Goal: Complete application form: Complete application form

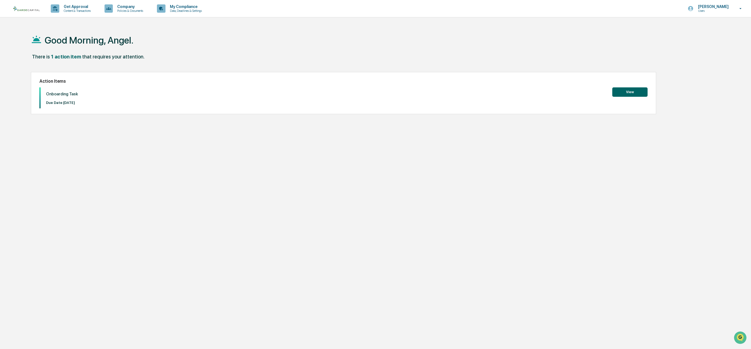
click at [624, 94] on button "View" at bounding box center [629, 91] width 35 height 9
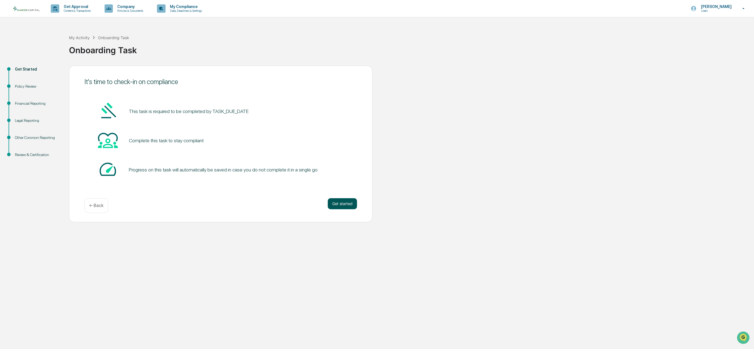
click at [348, 206] on button "Get started" at bounding box center [342, 203] width 29 height 11
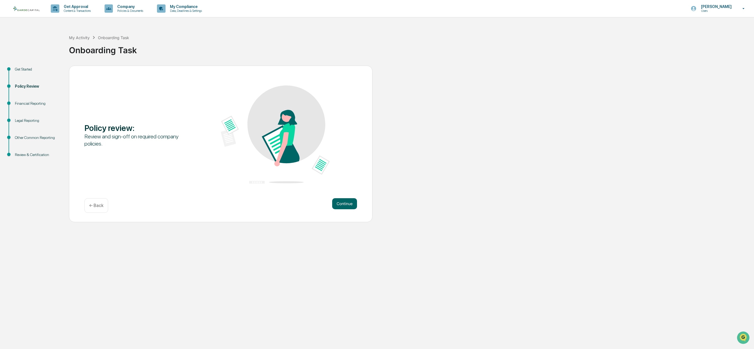
click at [348, 206] on button "Continue" at bounding box center [344, 203] width 25 height 11
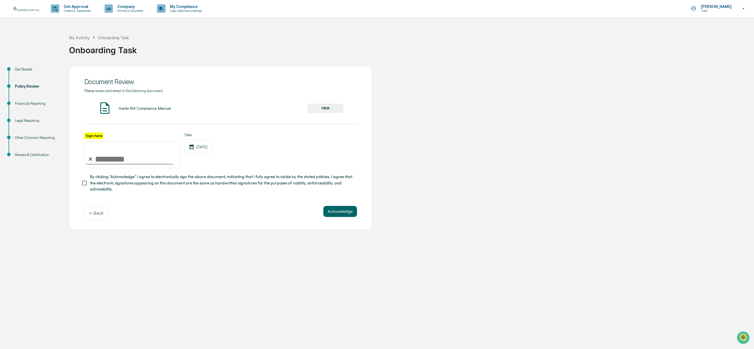
click at [98, 159] on input "Sign here" at bounding box center [132, 155] width 96 height 26
type input "*********"
click at [147, 184] on span "By clicking "Acknowledge" I agree to electronically sign the above document, in…" at bounding box center [221, 183] width 263 height 18
click at [321, 209] on div "Acknowledge ← Back" at bounding box center [220, 213] width 272 height 15
click at [332, 118] on div "Please review and attest to the following document. Garde RIA Compliance Manual…" at bounding box center [220, 141] width 272 height 104
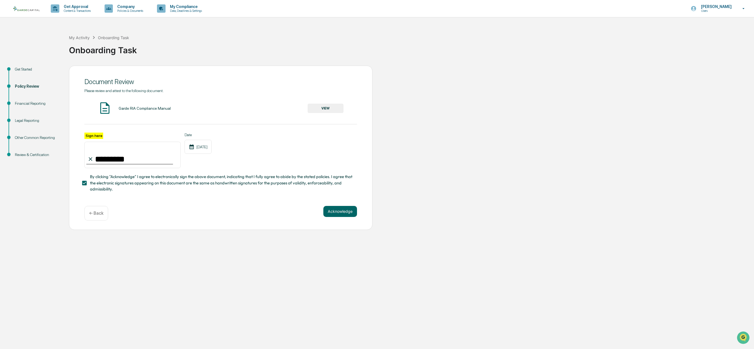
click at [331, 106] on button "VIEW" at bounding box center [326, 108] width 36 height 9
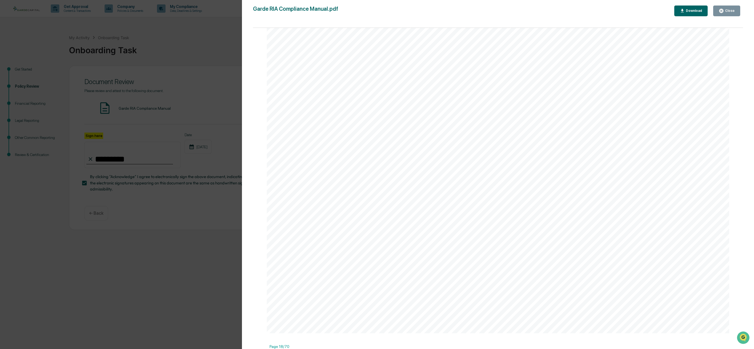
scroll to position [10425, 0]
click at [212, 243] on div "Version History [DATE] 07:24 PM [PERSON_NAME] Garde RIA Compliance Manual.pdf C…" at bounding box center [377, 174] width 754 height 349
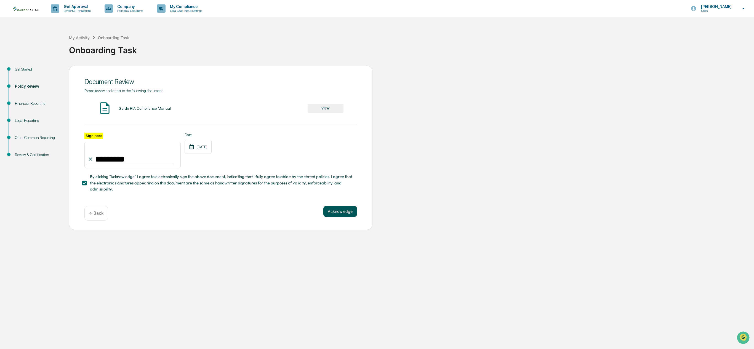
click at [339, 211] on button "Acknowledge" at bounding box center [340, 211] width 34 height 11
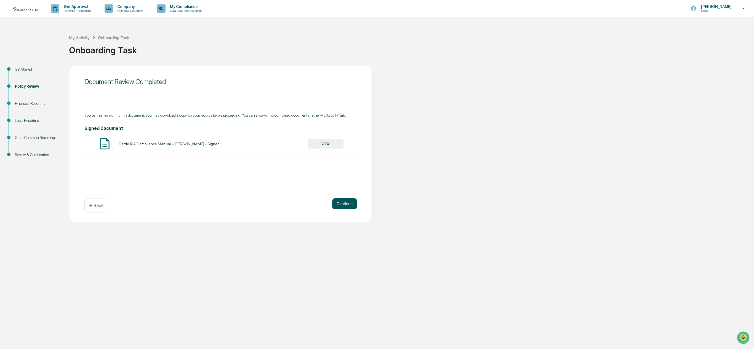
click at [345, 199] on button "Continue" at bounding box center [344, 203] width 25 height 11
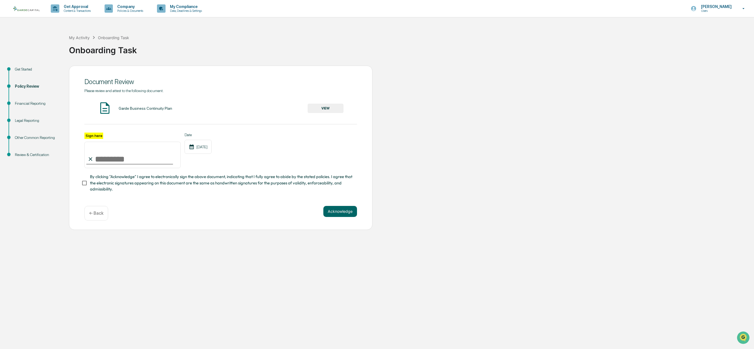
click at [128, 161] on input "Sign here" at bounding box center [132, 155] width 96 height 26
type input "*********"
click at [320, 108] on button "VIEW" at bounding box center [326, 108] width 36 height 9
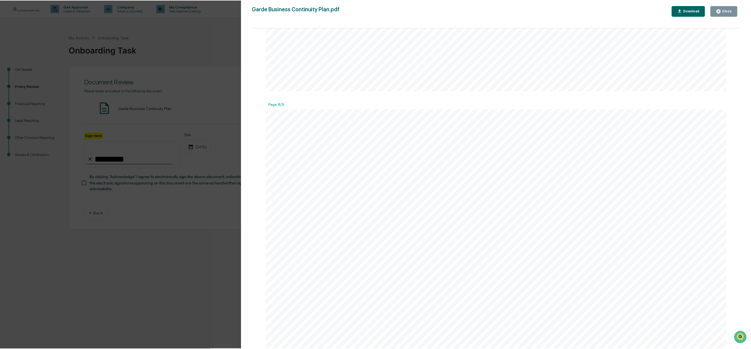
scroll to position [4366, 0]
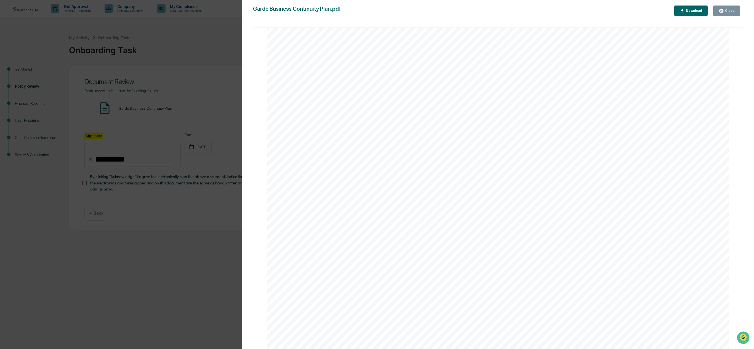
click at [140, 245] on div "Version History [DATE] 07:24 PM [PERSON_NAME] Garde Business Continuity Plan.pd…" at bounding box center [377, 174] width 754 height 349
drag, startPoint x: 117, startPoint y: 184, endPoint x: 156, endPoint y: 184, distance: 38.9
click at [118, 184] on div "Version History [DATE] 07:24 PM [PERSON_NAME] Garde Business Continuity Plan.pd…" at bounding box center [377, 174] width 754 height 349
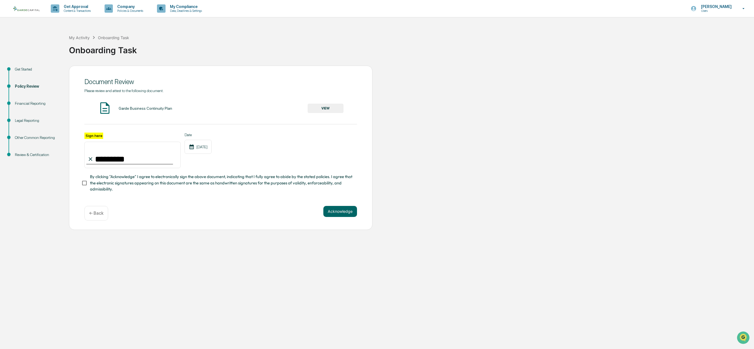
click at [112, 186] on span "By clicking "Acknowledge" I agree to electronically sign the above document, in…" at bounding box center [221, 183] width 263 height 18
click at [344, 217] on button "Acknowledge" at bounding box center [340, 211] width 34 height 11
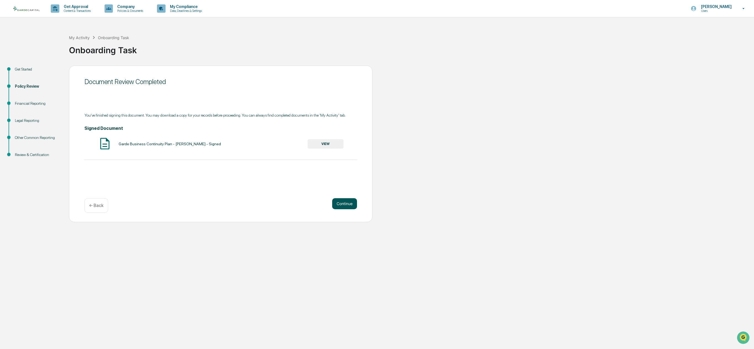
click at [351, 206] on button "Continue" at bounding box center [344, 203] width 25 height 11
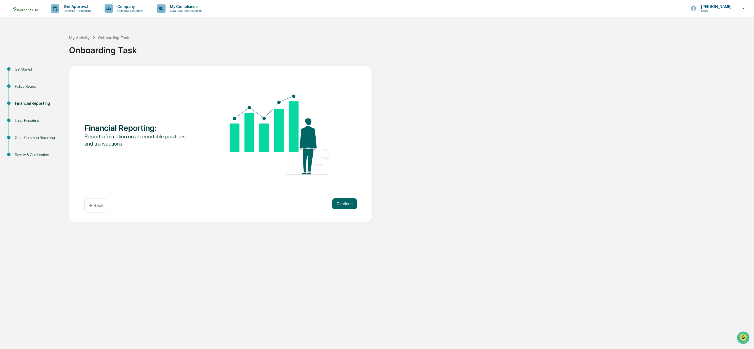
click at [349, 194] on div "Financial Reporting : Report information on all reportable positions and transa…" at bounding box center [220, 144] width 303 height 157
click at [348, 204] on button "Continue" at bounding box center [344, 203] width 25 height 11
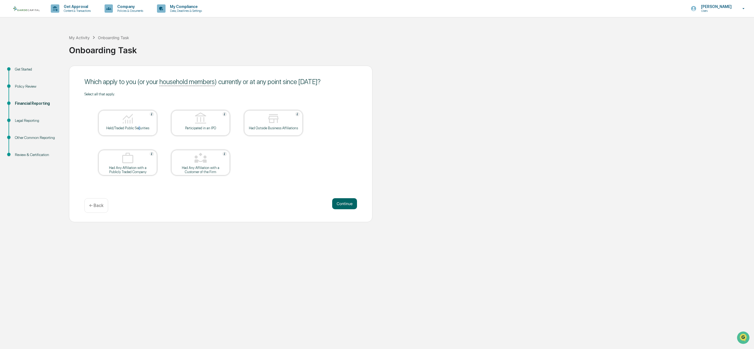
click at [140, 133] on div "Held/Traded Public Securities" at bounding box center [127, 122] width 58 height 25
click at [343, 199] on button "Continue" at bounding box center [344, 203] width 25 height 11
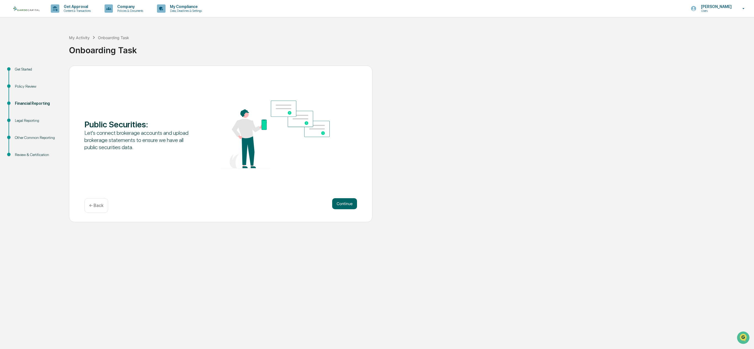
click at [343, 199] on button "Continue" at bounding box center [344, 203] width 25 height 11
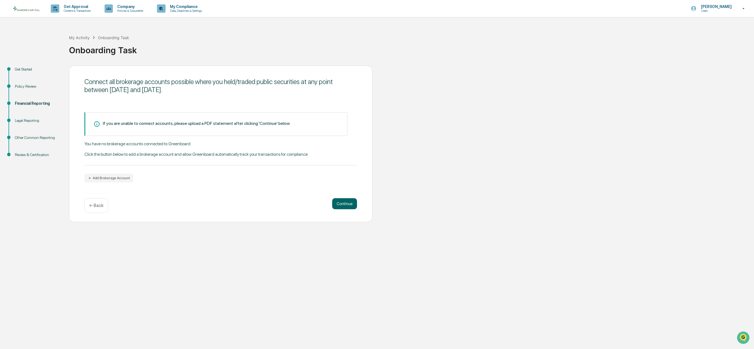
click at [178, 121] on div "If you are unable to connect accounts, please upload a PDF statement after clic…" at bounding box center [196, 123] width 187 height 5
click at [149, 141] on div "You have no brokerage accounts connected to Greenboard. Click the button below …" at bounding box center [220, 153] width 272 height 24
click at [120, 176] on button "Add Brokerage Account" at bounding box center [108, 178] width 49 height 9
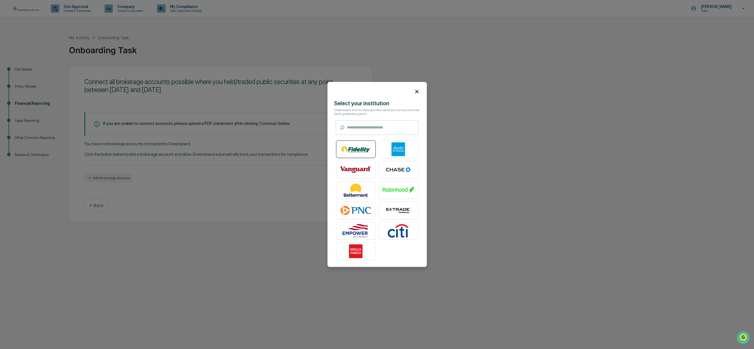
click at [356, 152] on img at bounding box center [355, 150] width 31 height 14
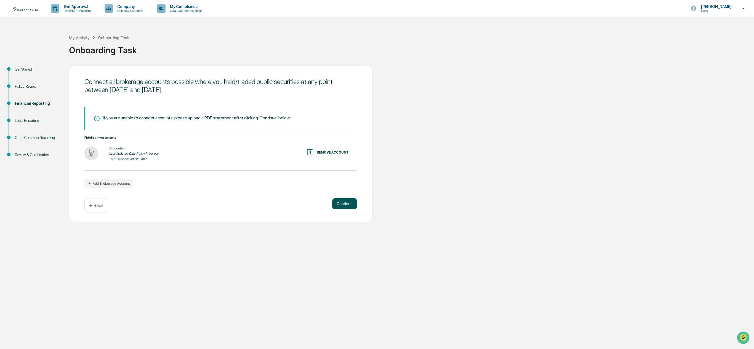
click at [344, 202] on button "Continue" at bounding box center [344, 203] width 25 height 11
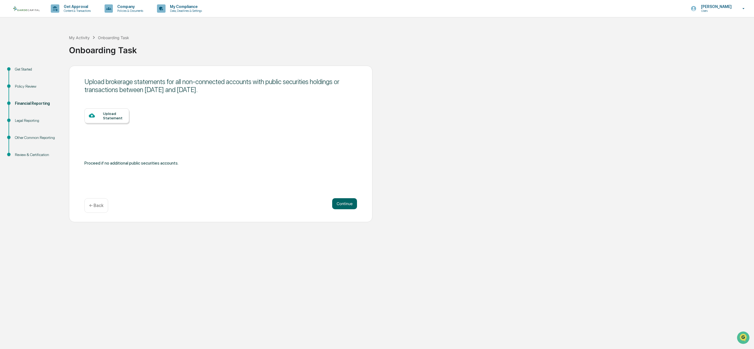
click at [97, 204] on p "← Back" at bounding box center [96, 205] width 14 height 5
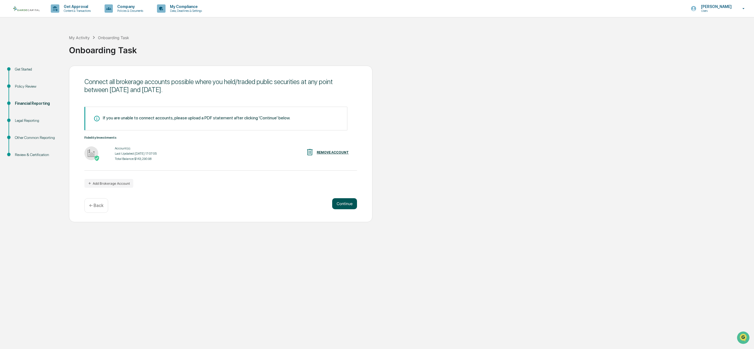
click at [342, 202] on button "Continue" at bounding box center [344, 203] width 25 height 11
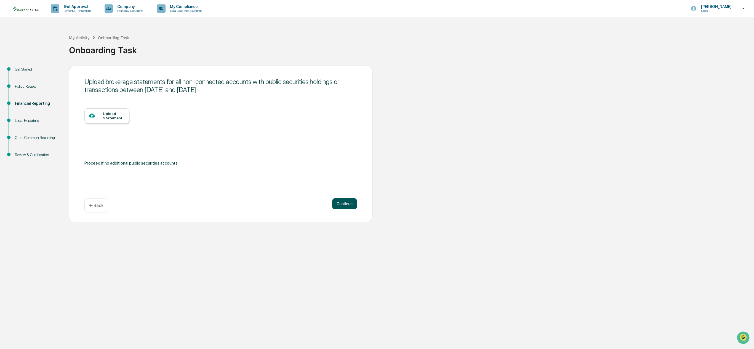
click at [342, 202] on button "Continue" at bounding box center [344, 203] width 25 height 11
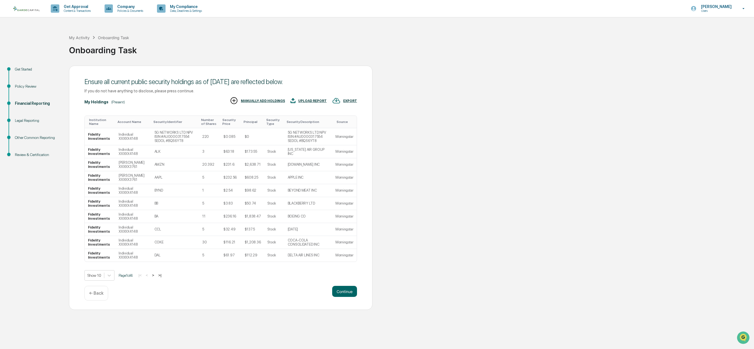
click at [156, 275] on button ">" at bounding box center [153, 275] width 6 height 5
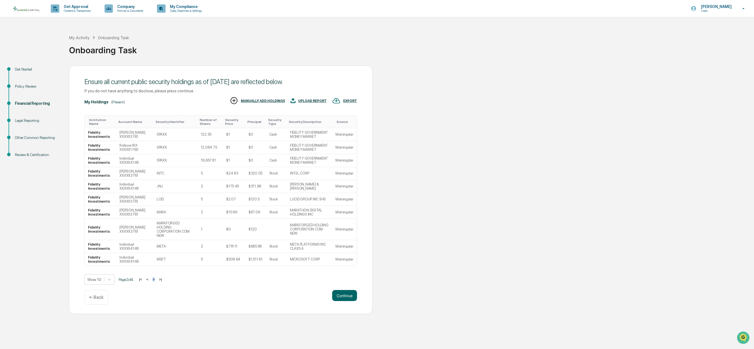
click at [157, 275] on div "Show 10 Page 2 of 4 |< < > >|" at bounding box center [220, 279] width 272 height 10
click at [375, 298] on div "Get Started Policy Review Financial Reporting Legal Reporting Other Common Repo…" at bounding box center [377, 190] width 748 height 249
click at [346, 290] on button "Continue" at bounding box center [344, 295] width 25 height 11
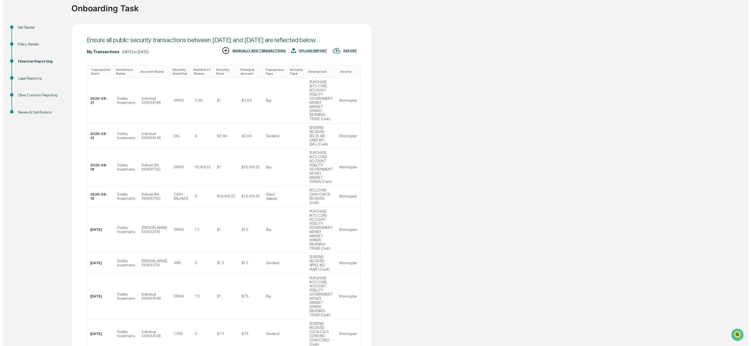
scroll to position [77, 0]
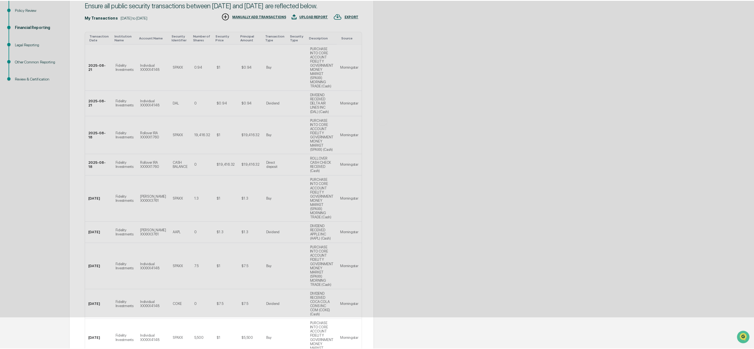
scroll to position [0, 0]
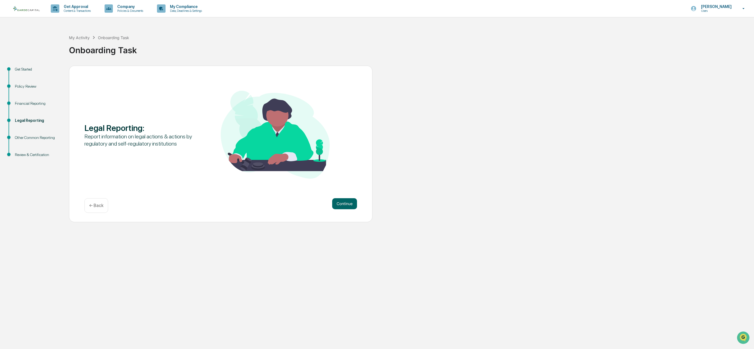
click at [340, 212] on div "Continue ← Back" at bounding box center [220, 205] width 272 height 15
click at [340, 209] on div "Continue ← Back" at bounding box center [220, 205] width 272 height 15
click at [340, 207] on button "Continue" at bounding box center [344, 203] width 25 height 11
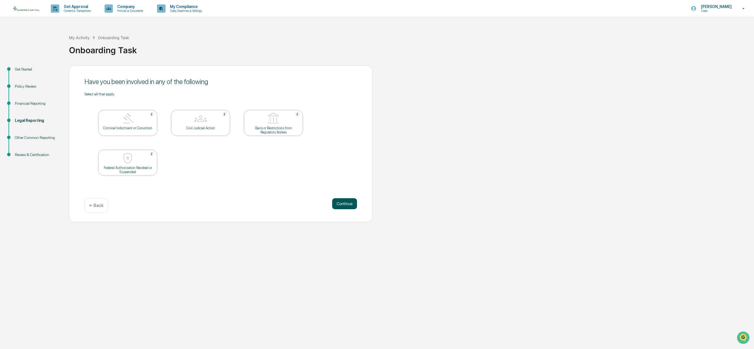
click at [341, 199] on button "Continue" at bounding box center [344, 203] width 25 height 11
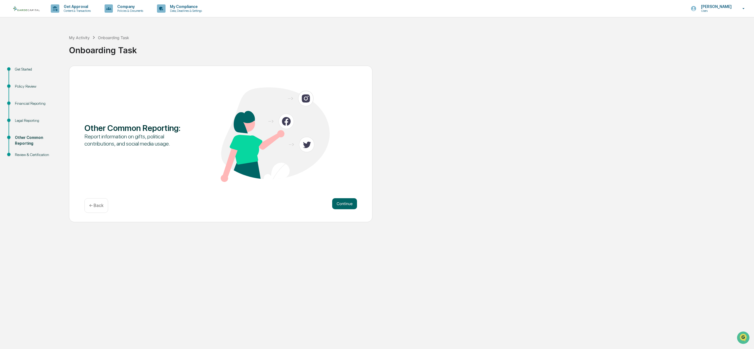
click at [341, 199] on button "Continue" at bounding box center [344, 203] width 25 height 11
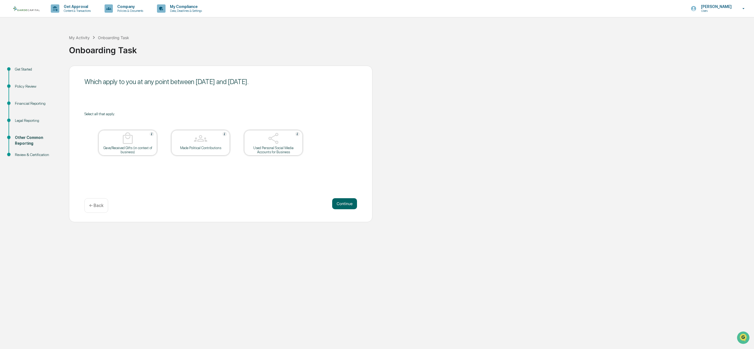
click at [341, 199] on button "Continue" at bounding box center [344, 203] width 25 height 11
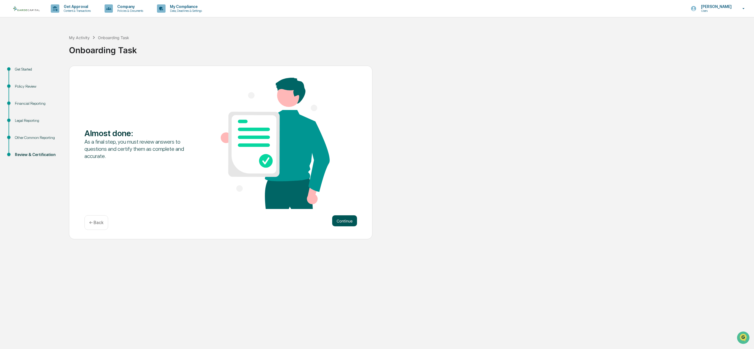
click at [342, 217] on button "Continue" at bounding box center [344, 220] width 25 height 11
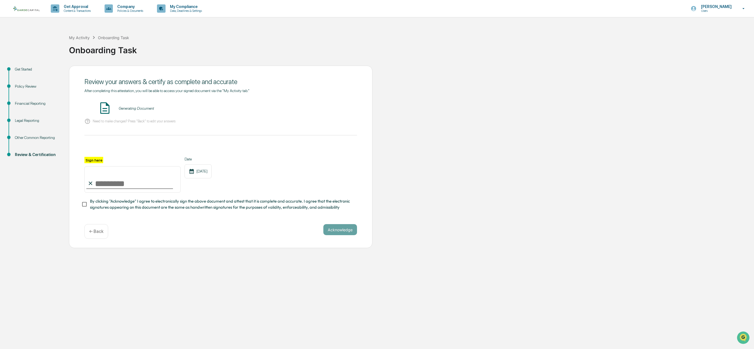
click at [122, 181] on input "Sign here" at bounding box center [132, 179] width 96 height 26
type input "*********"
click at [109, 207] on span "By clicking "Acknowledge" I agree to electronically sign the above document and…" at bounding box center [221, 204] width 263 height 12
click at [337, 234] on button "Acknowledge" at bounding box center [340, 229] width 34 height 11
click at [320, 109] on button "VIEW" at bounding box center [326, 108] width 36 height 9
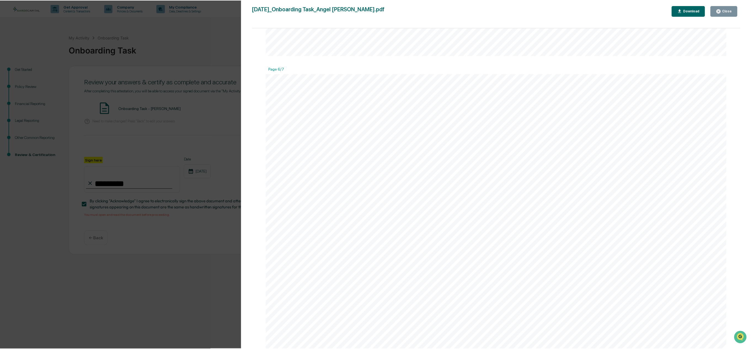
scroll to position [3346, 0]
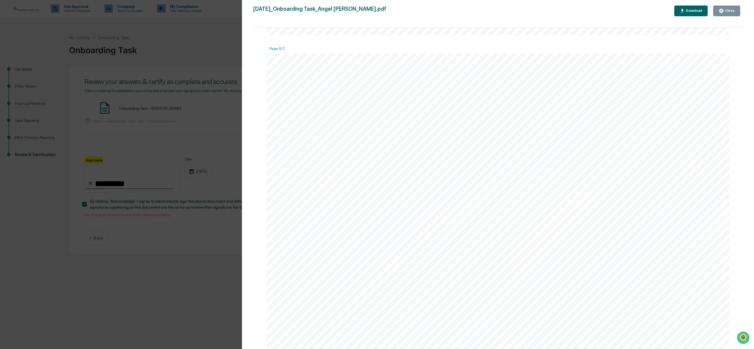
click at [198, 242] on div "Version History [DATE] 05:08 PM [PERSON_NAME] [DATE]_Onboarding [PERSON_NAME].p…" at bounding box center [377, 174] width 754 height 349
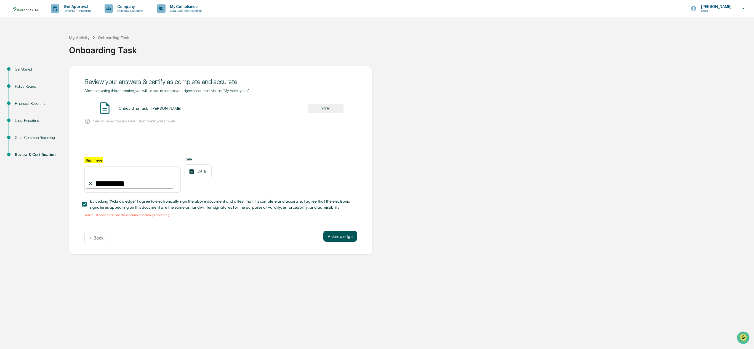
click at [335, 240] on button "Acknowledge" at bounding box center [340, 236] width 34 height 11
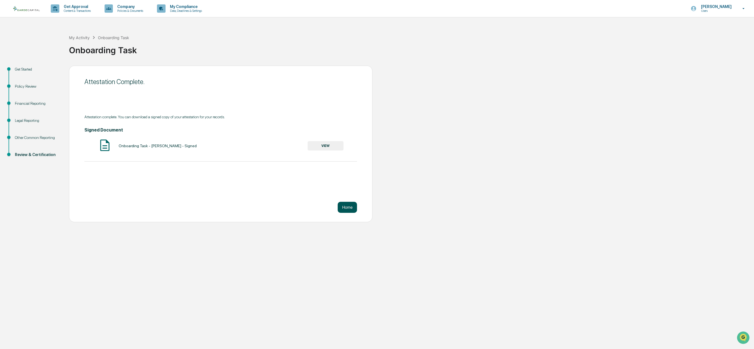
click at [348, 206] on button "Home" at bounding box center [347, 207] width 19 height 11
